Goal: Task Accomplishment & Management: Manage account settings

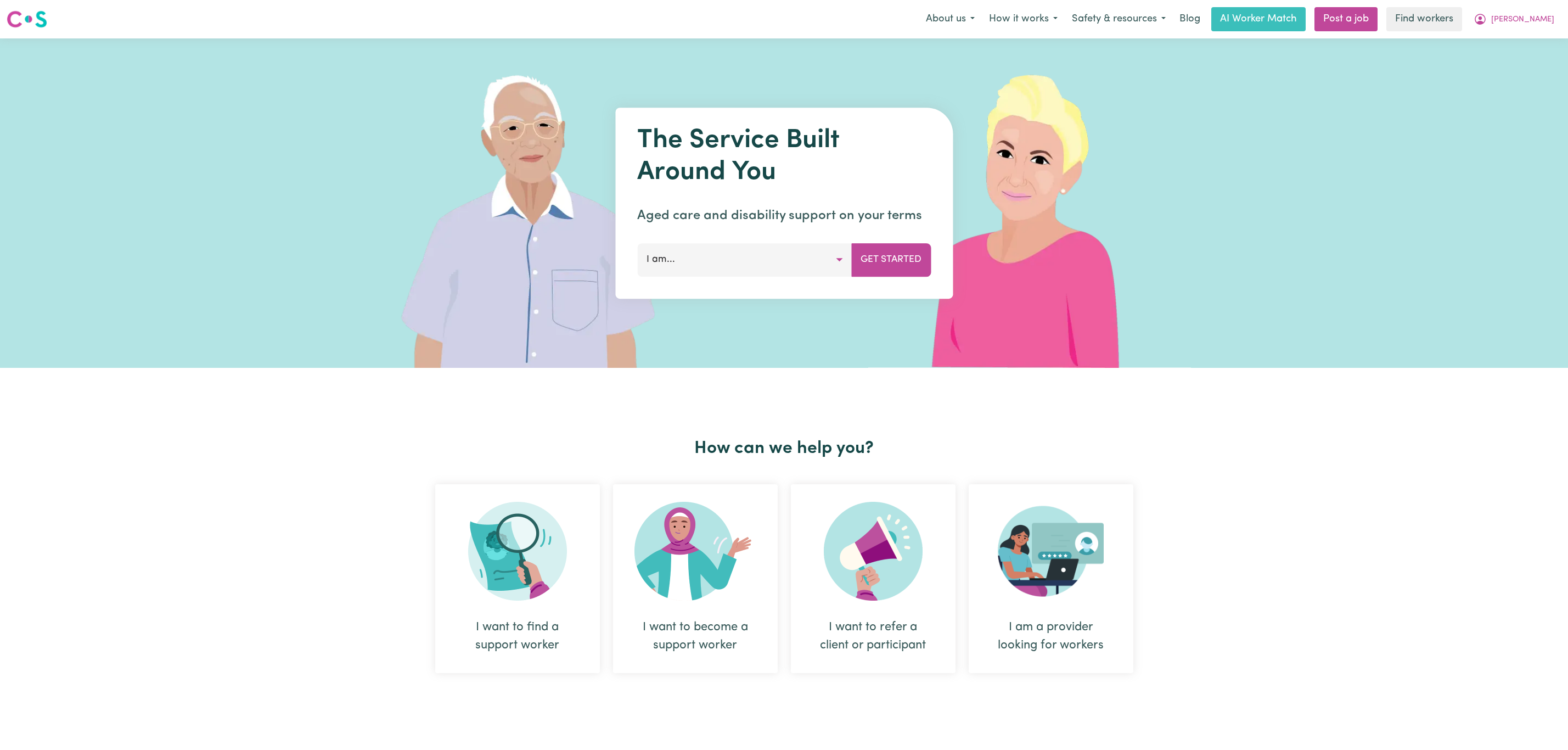
click at [1532, 10] on button "[PERSON_NAME]" at bounding box center [1513, 19] width 95 height 23
drag, startPoint x: 1520, startPoint y: 70, endPoint x: 1520, endPoint y: 61, distance: 9.0
click at [1520, 70] on link "Logout" at bounding box center [1517, 63] width 86 height 21
click at [504, 142] on img at bounding box center [536, 203] width 327 height 329
click at [1548, 18] on link "Login" at bounding box center [1543, 19] width 38 height 24
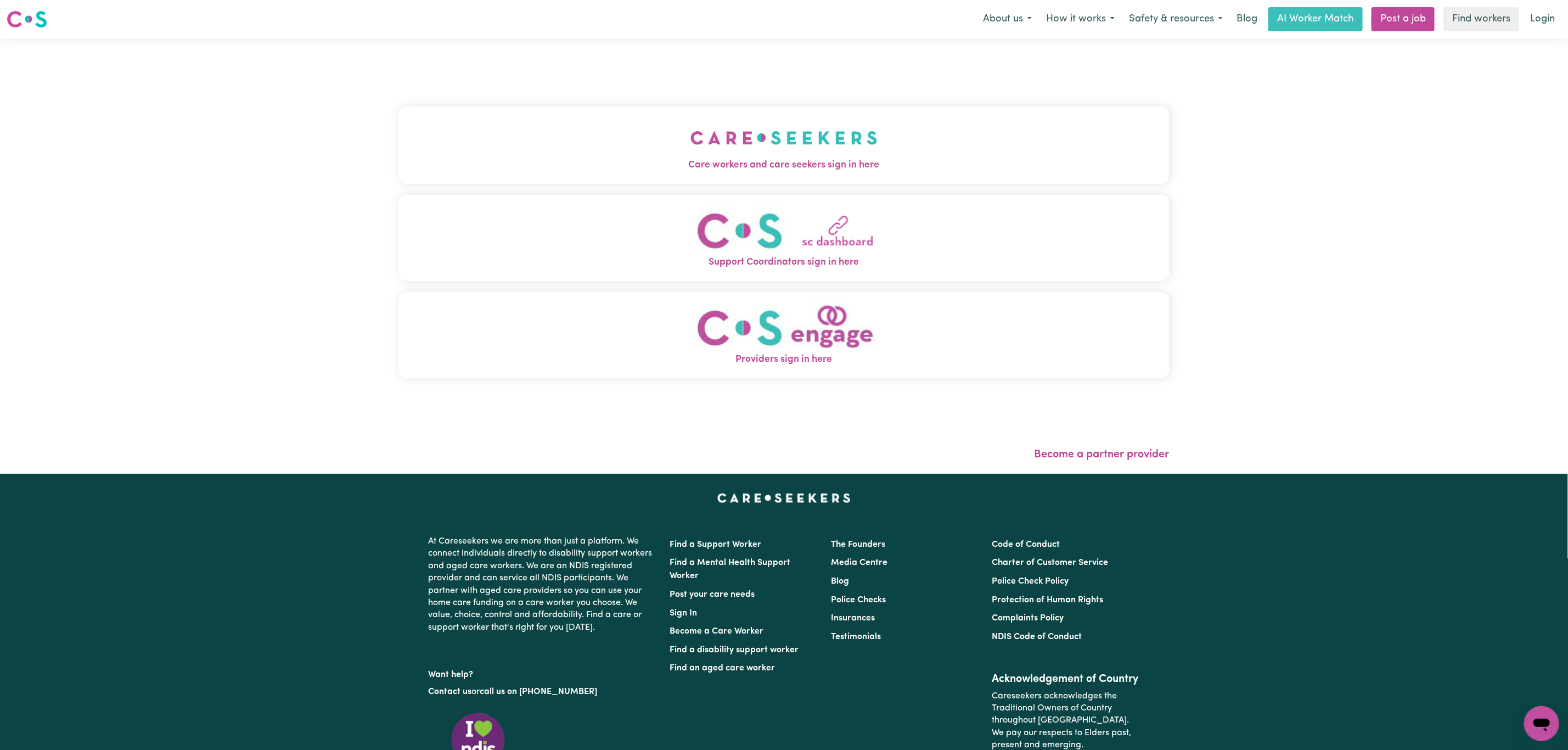
click at [639, 188] on div "Care workers and care seekers sign in here Support Coordinators sign in here Pr…" at bounding box center [784, 248] width 771 height 375
click at [631, 168] on span "Care workers and care seekers sign in here" at bounding box center [784, 165] width 771 height 14
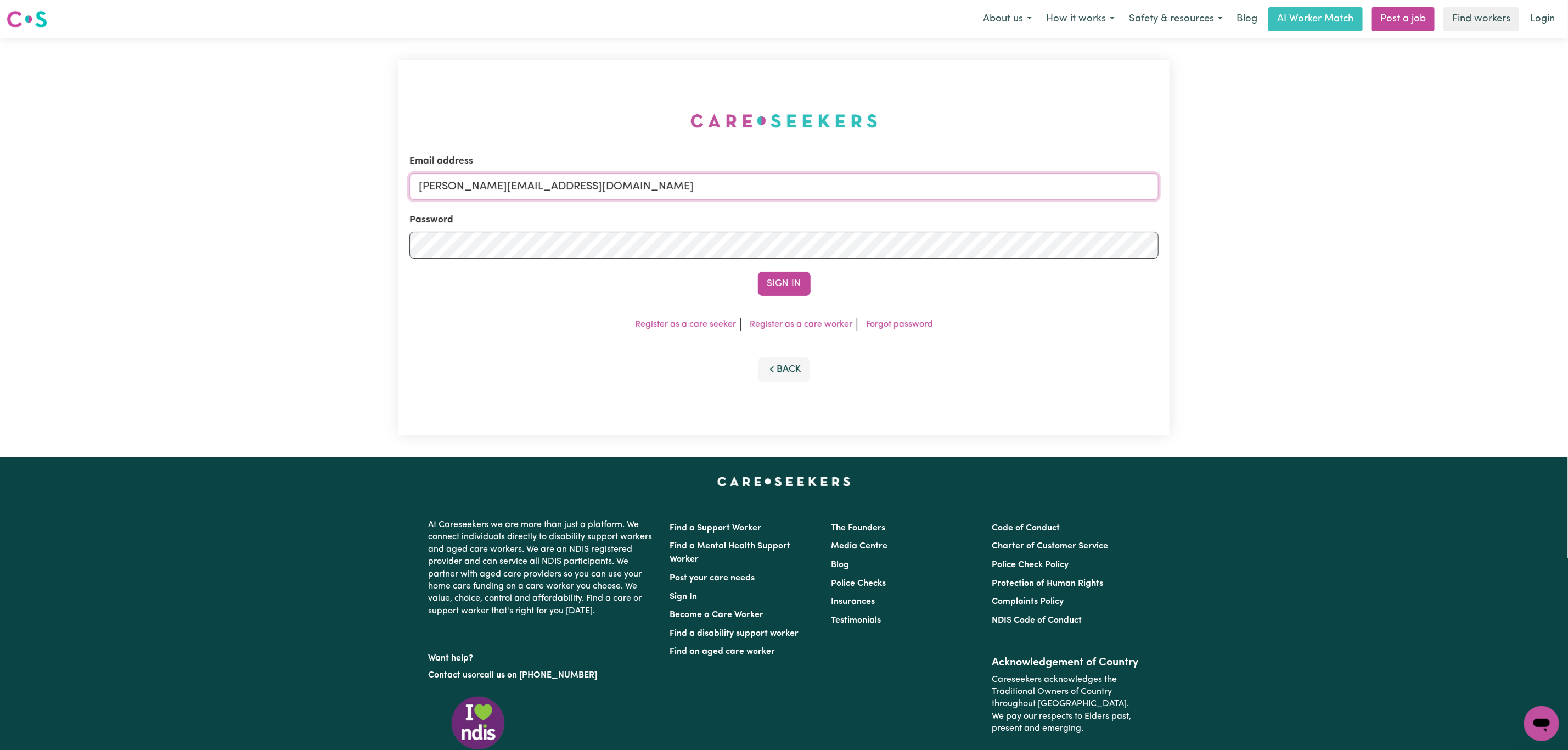
drag, startPoint x: 509, startPoint y: 185, endPoint x: 525, endPoint y: 188, distance: 16.3
click at [509, 185] on input "[PERSON_NAME][EMAIL_ADDRESS][DOMAIN_NAME]" at bounding box center [783, 186] width 749 height 26
drag, startPoint x: 476, startPoint y: 200, endPoint x: 790, endPoint y: 178, distance: 314.8
click at [790, 178] on input "[EMAIL_ADDRESS][PERSON_NAME][DOMAIN_NAME]" at bounding box center [783, 186] width 749 height 26
type input "superuser~[EMAIL_ADDRESS][DOMAIN_NAME]"
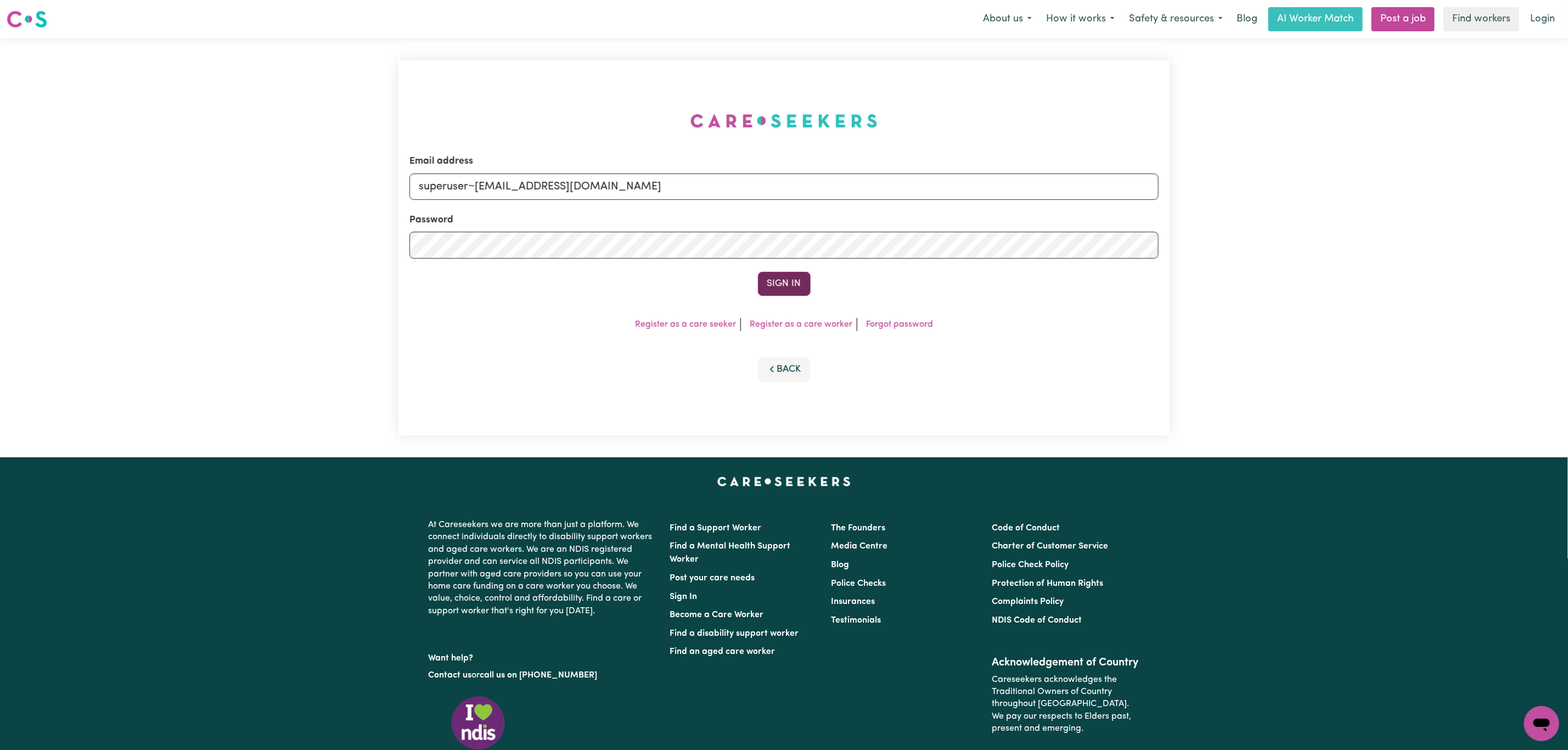
click at [782, 276] on button "Sign In" at bounding box center [784, 284] width 53 height 24
